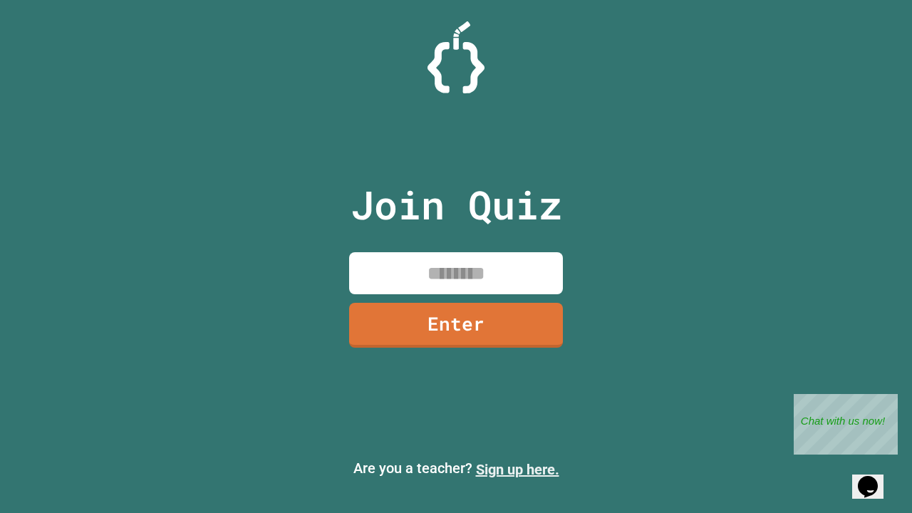
click at [517, 469] on link "Sign up here." at bounding box center [517, 469] width 83 height 17
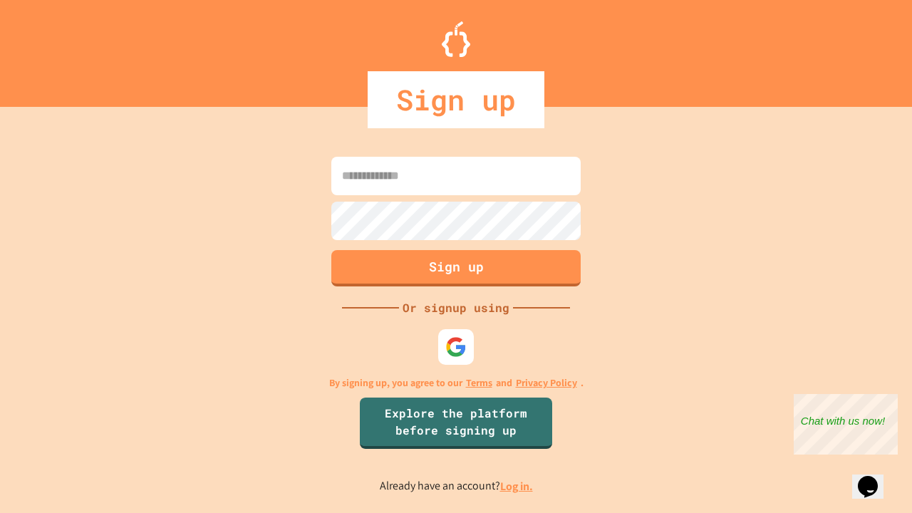
click at [517, 486] on link "Log in." at bounding box center [516, 486] width 33 height 15
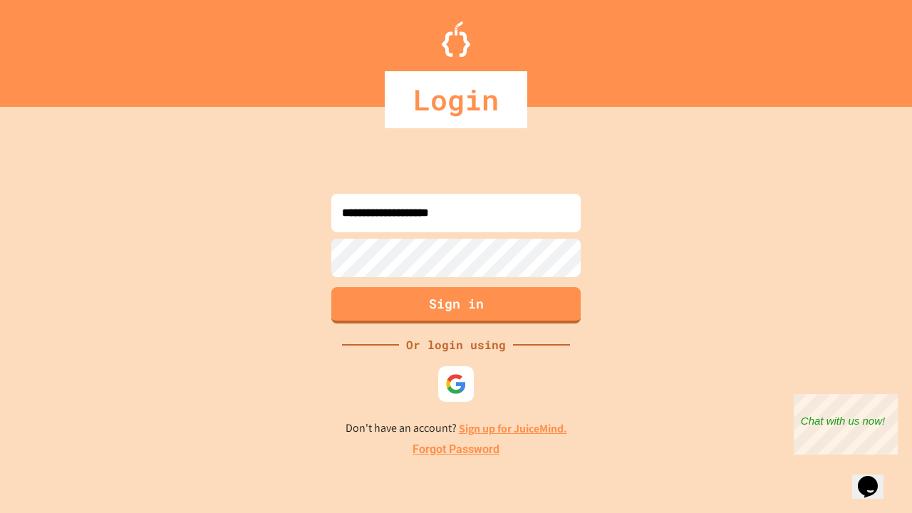
type input "**********"
